Goal: Book appointment/travel/reservation

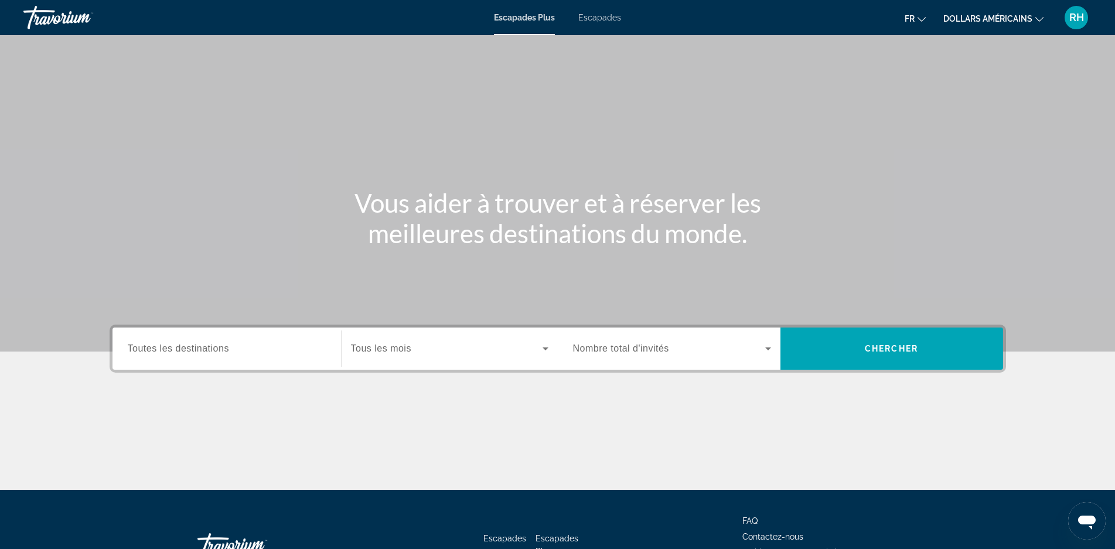
click at [639, 346] on span "Nombre total d'invités" at bounding box center [621, 348] width 96 height 10
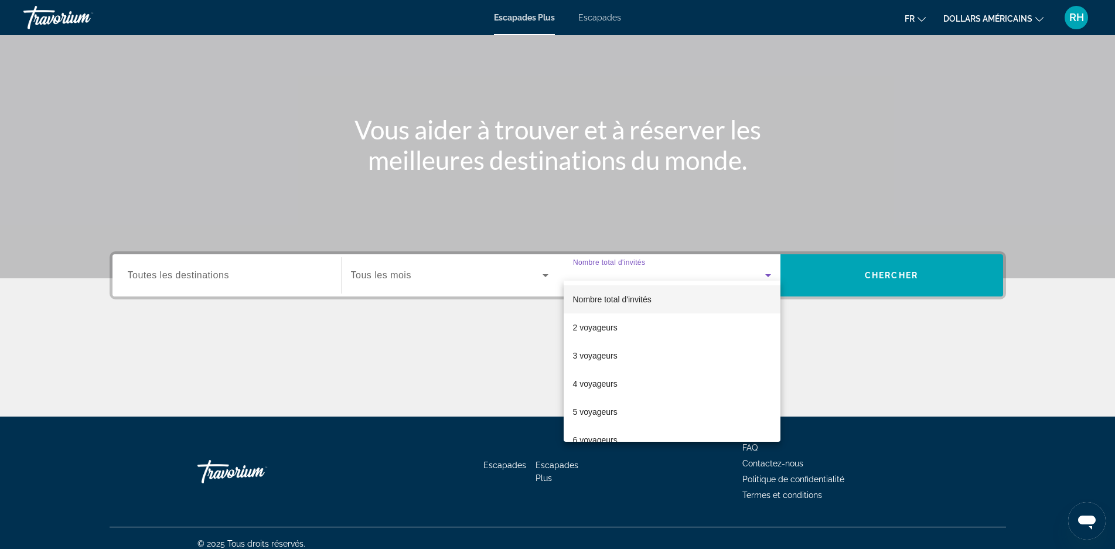
scroll to position [84, 0]
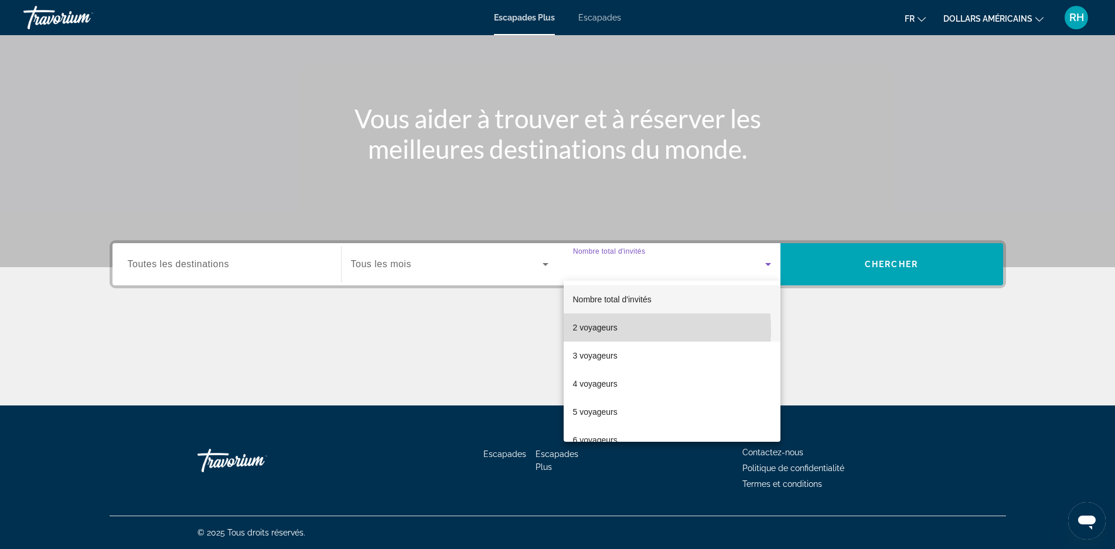
click at [629, 329] on mat-option "2 voyageurs" at bounding box center [672, 328] width 217 height 28
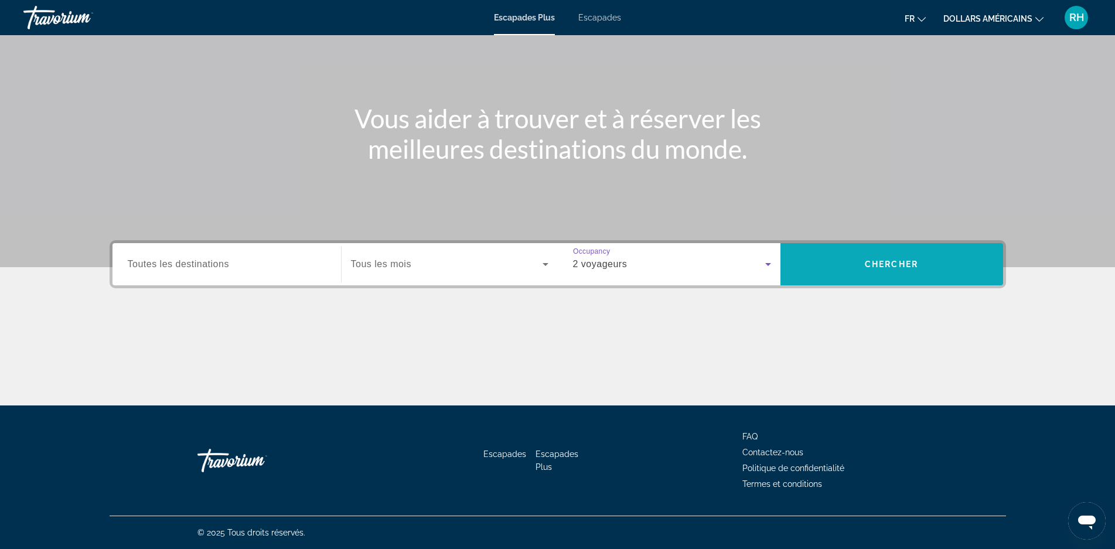
click at [852, 261] on span "Recherche" at bounding box center [892, 264] width 223 height 28
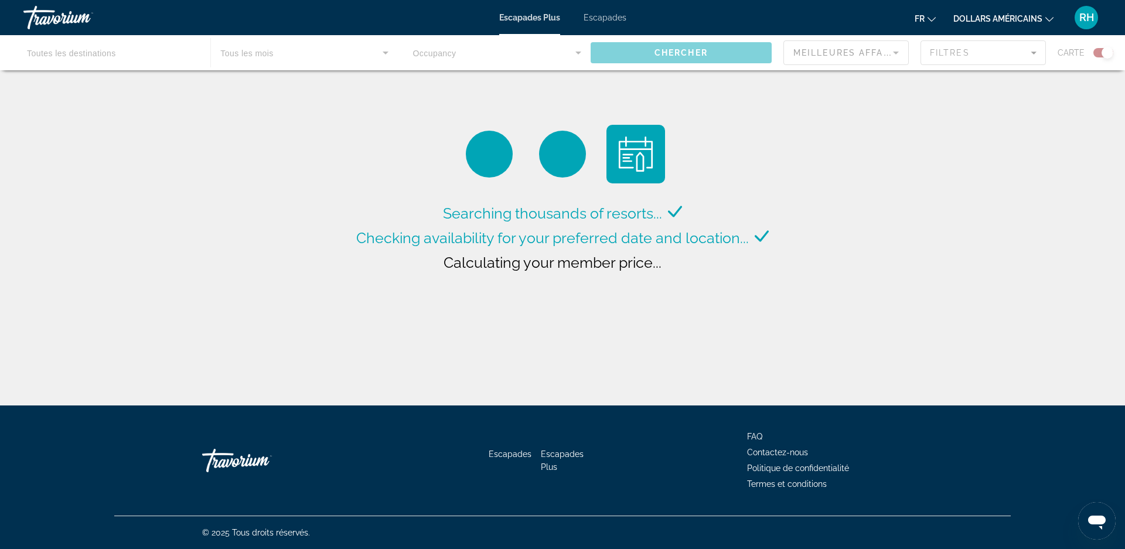
click at [1101, 53] on div "Contenu principal" at bounding box center [562, 52] width 1125 height 35
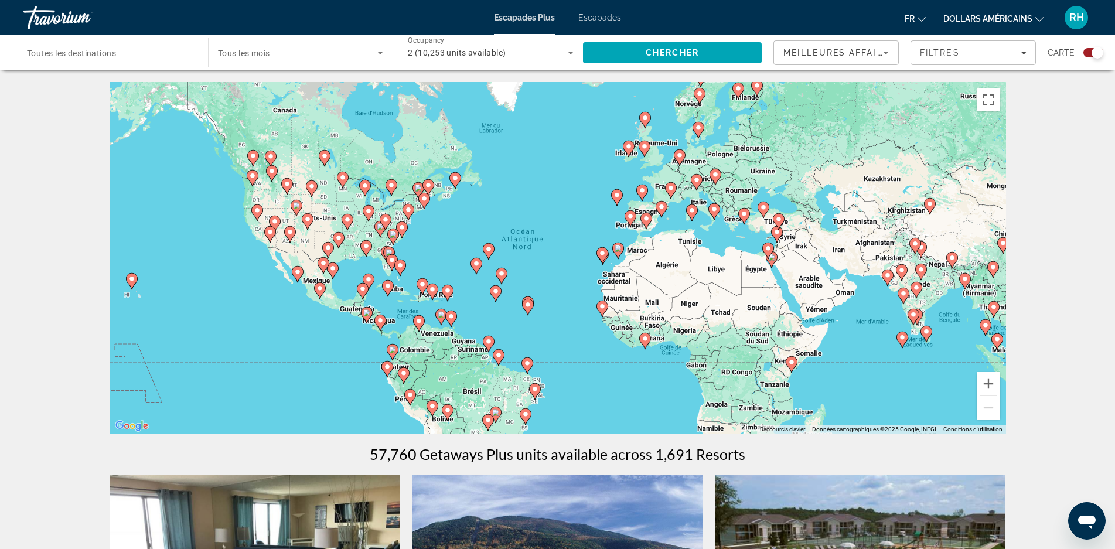
click at [1092, 52] on div "Search widget" at bounding box center [1098, 53] width 12 height 12
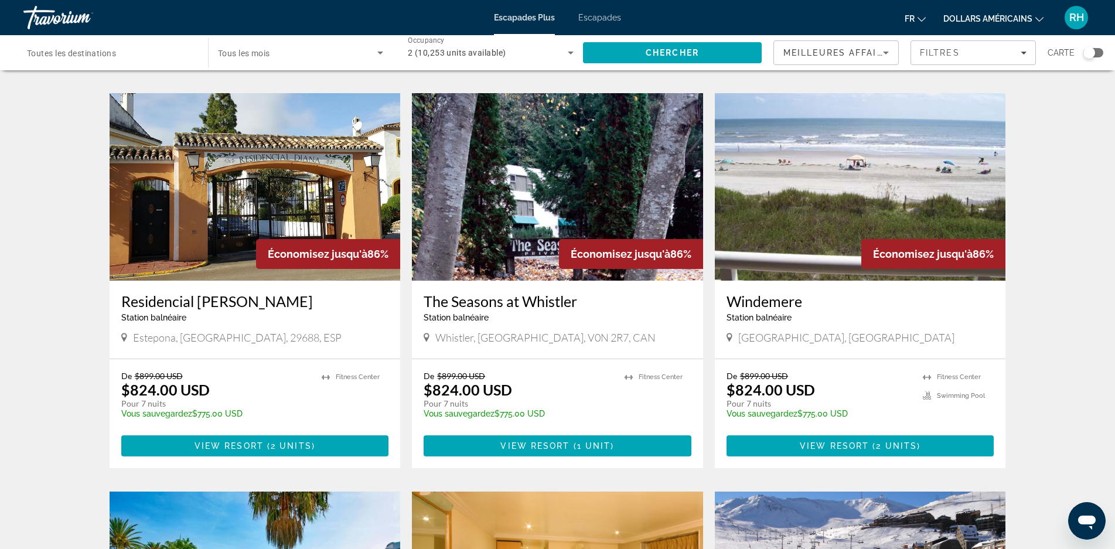
scroll to position [307, 0]
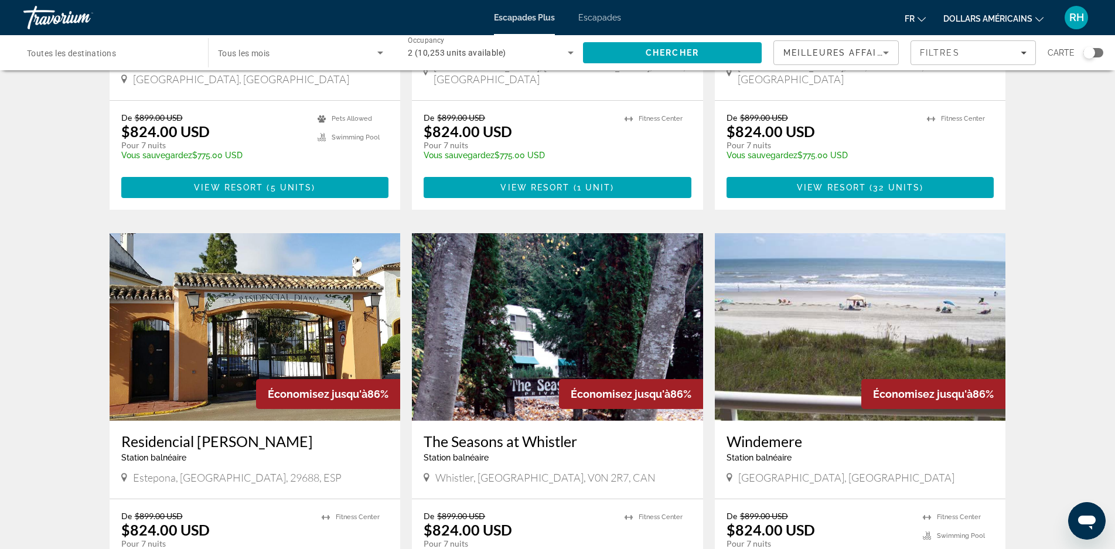
click at [990, 19] on font "dollars américains" at bounding box center [988, 18] width 89 height 9
click at [1002, 110] on button "EUR (€)" at bounding box center [1006, 107] width 58 height 15
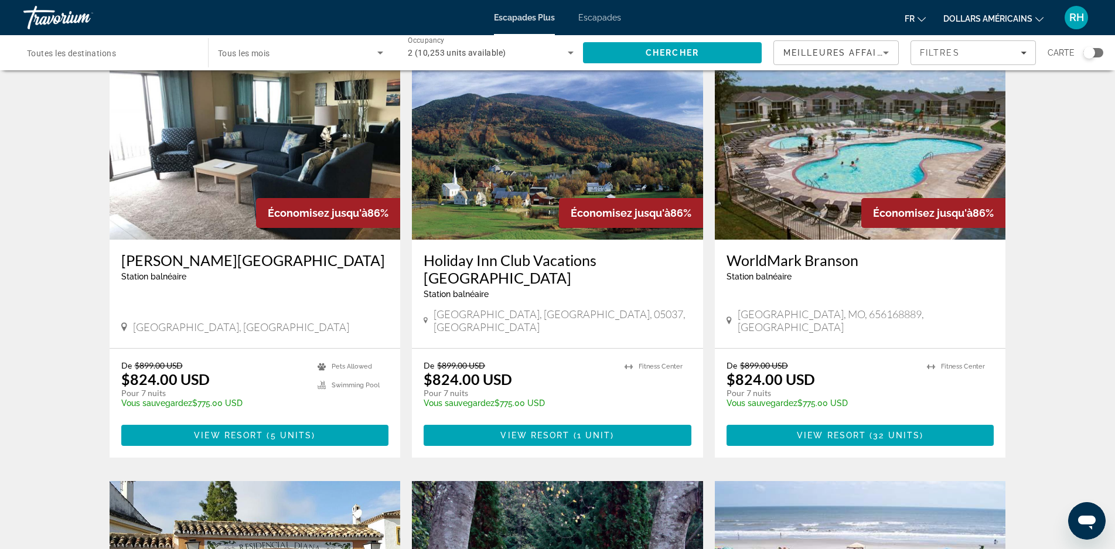
scroll to position [0, 0]
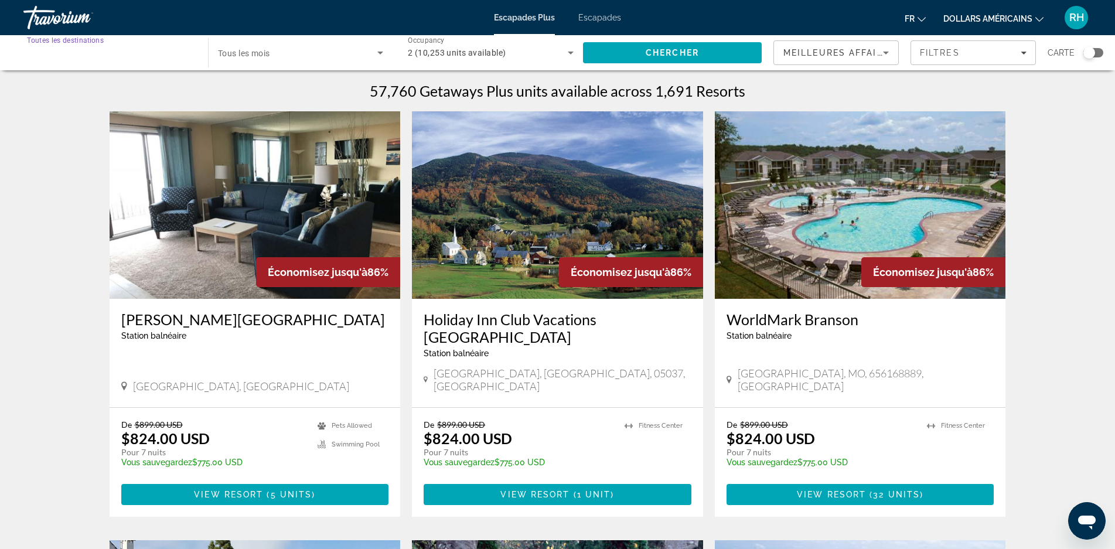
click at [131, 55] on input "Destination Toutes les destinations" at bounding box center [110, 53] width 166 height 14
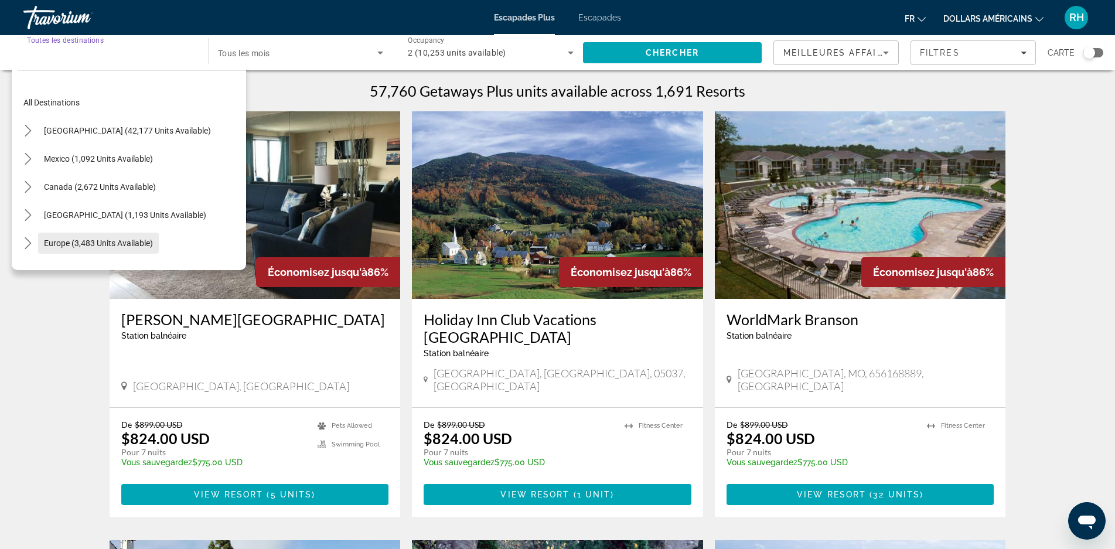
click at [127, 244] on span "Europe (3,483 units available)" at bounding box center [98, 243] width 109 height 9
type input "**********"
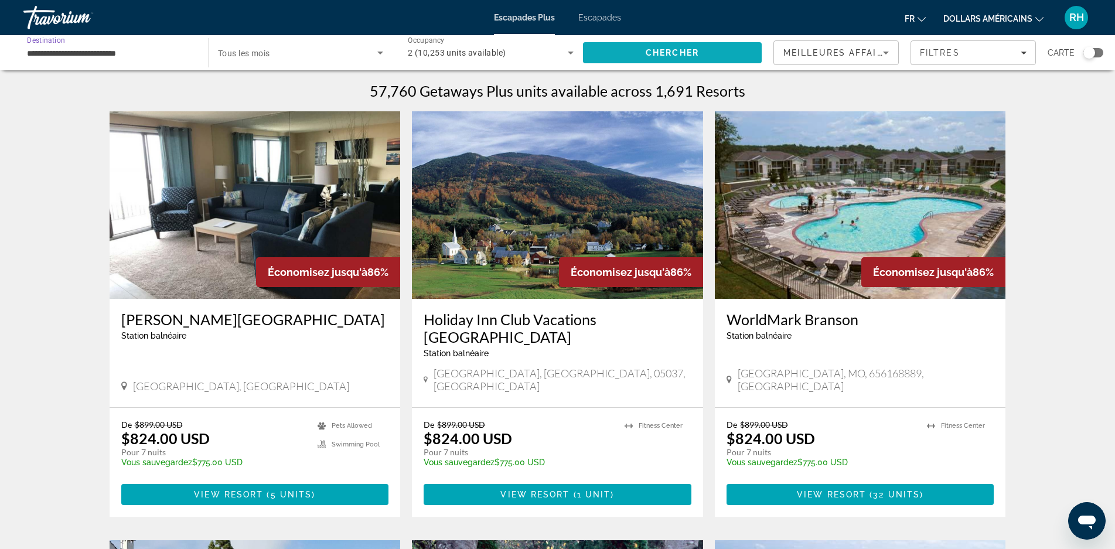
click at [611, 49] on span "Search" at bounding box center [672, 53] width 179 height 28
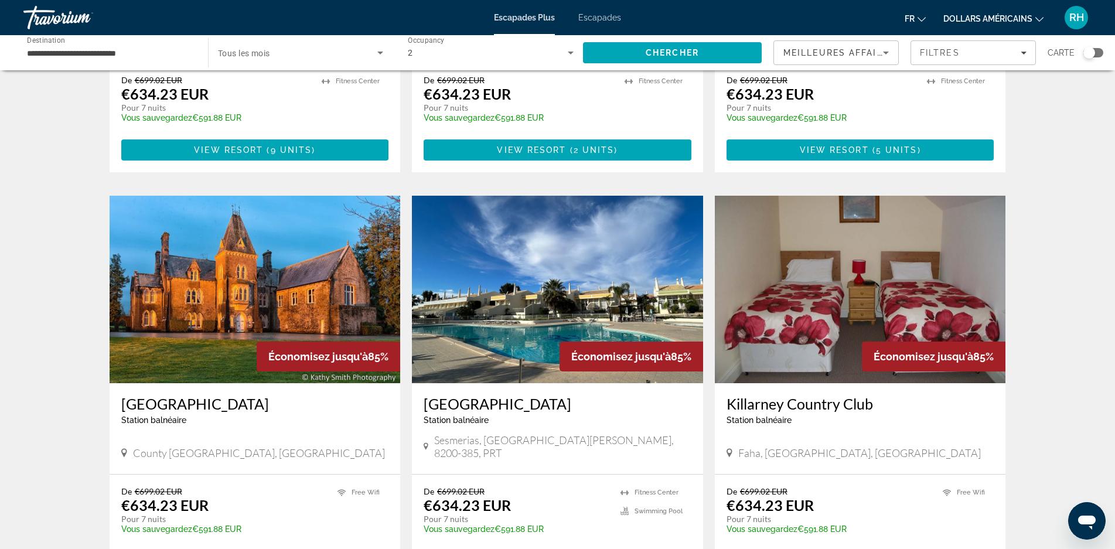
scroll to position [1382, 0]
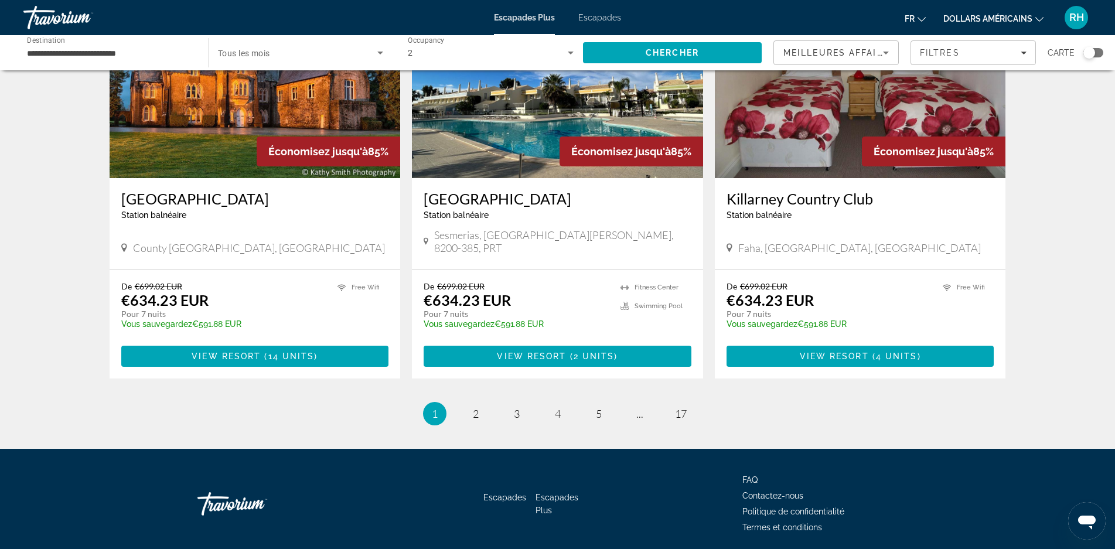
drag, startPoint x: 1125, startPoint y: 120, endPoint x: 8, endPoint y: 23, distance: 1120.8
click at [516, 407] on span "3" at bounding box center [517, 413] width 6 height 13
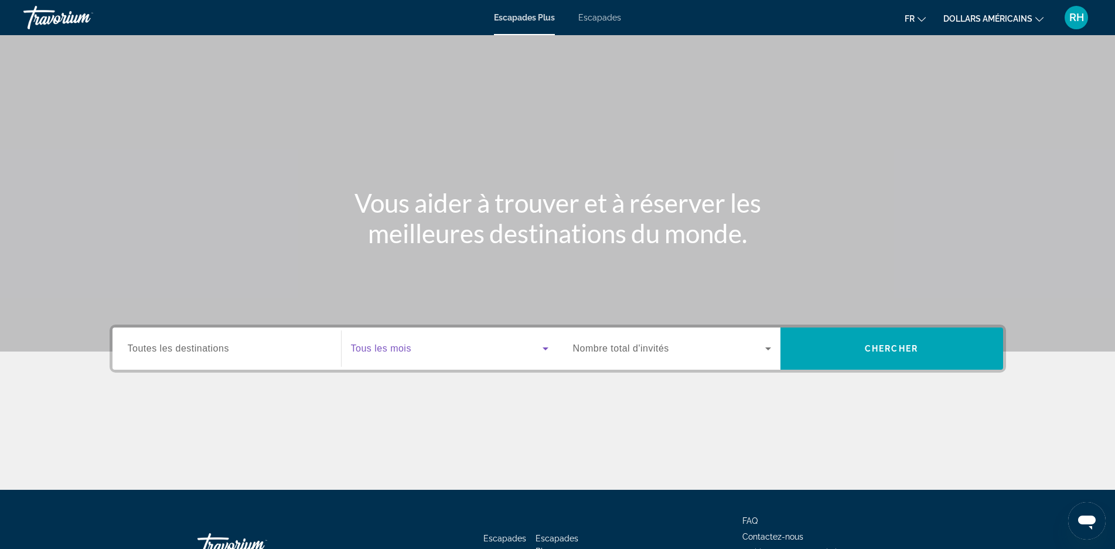
click at [497, 349] on span "Widget de recherche" at bounding box center [447, 349] width 192 height 14
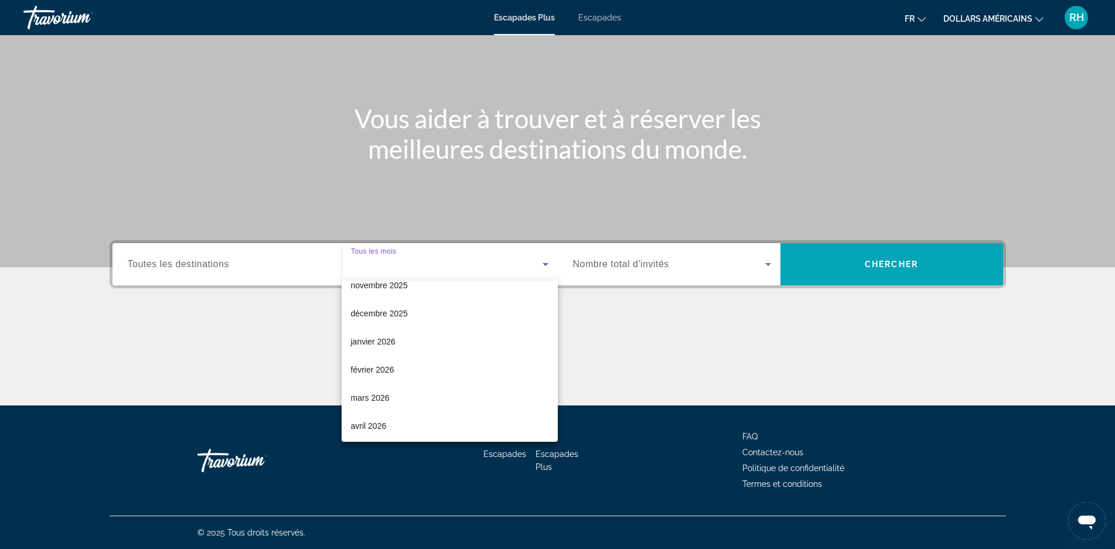
scroll to position [75, 0]
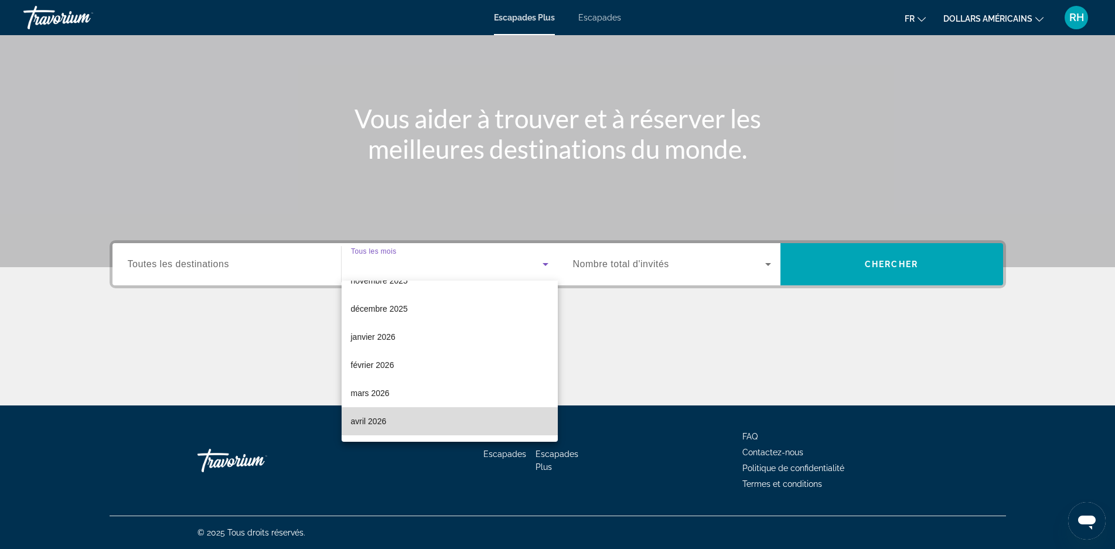
click at [492, 414] on mat-option "avril 2026" at bounding box center [450, 421] width 216 height 28
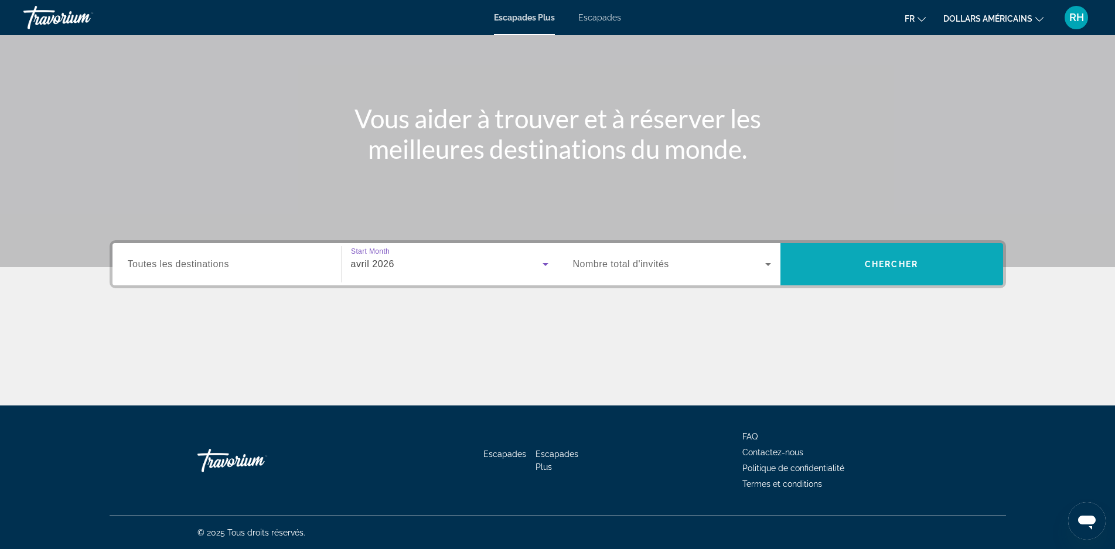
click at [852, 272] on span "Recherche" at bounding box center [892, 264] width 223 height 28
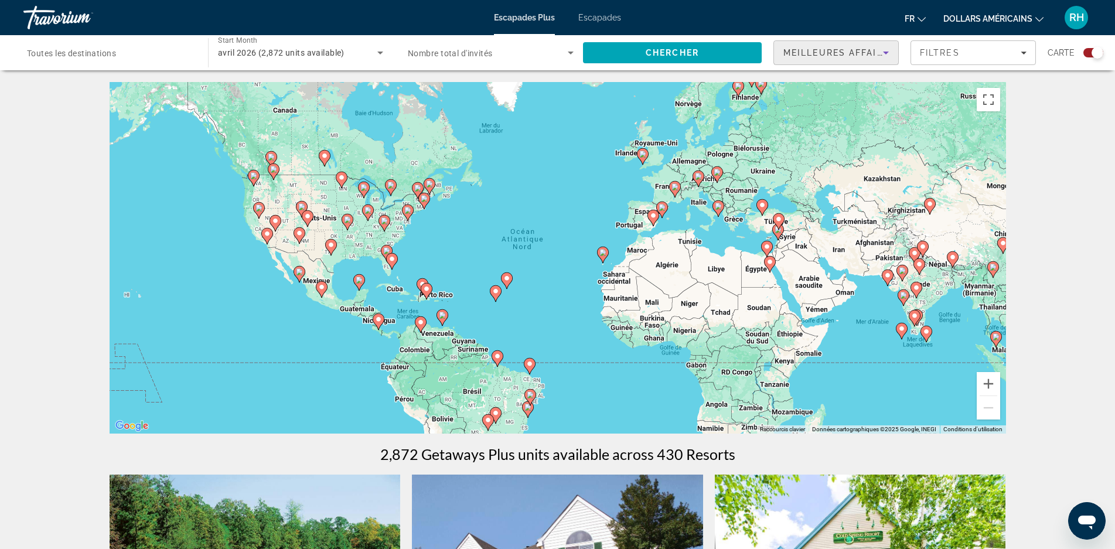
click at [866, 49] on span "Meilleures affaires" at bounding box center [840, 52] width 113 height 9
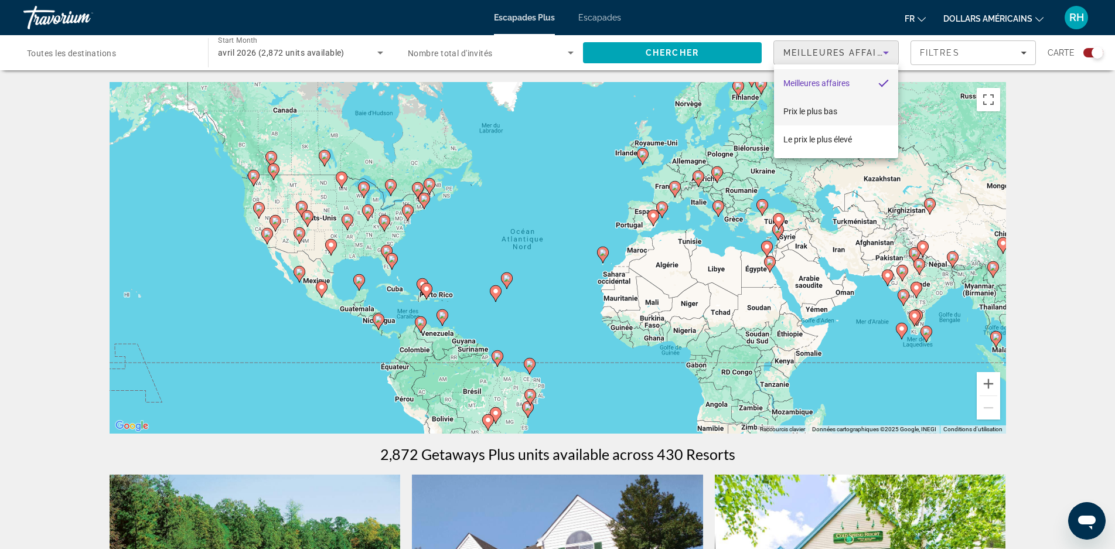
click at [824, 104] on span "Prix ​​​​le plus bas" at bounding box center [811, 111] width 54 height 14
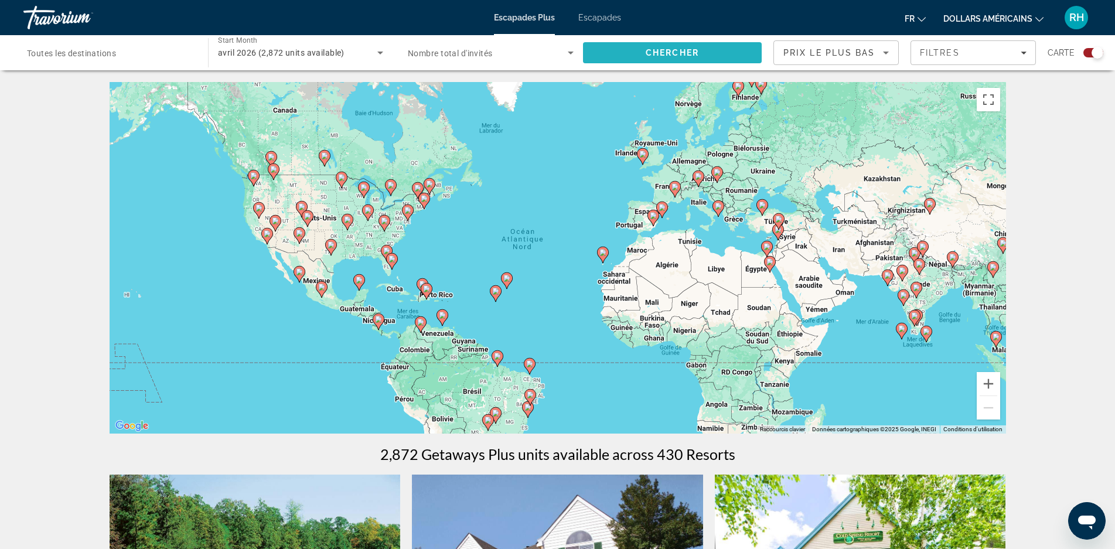
click at [629, 51] on span "Search" at bounding box center [672, 53] width 179 height 28
